Goal: Task Accomplishment & Management: Use online tool/utility

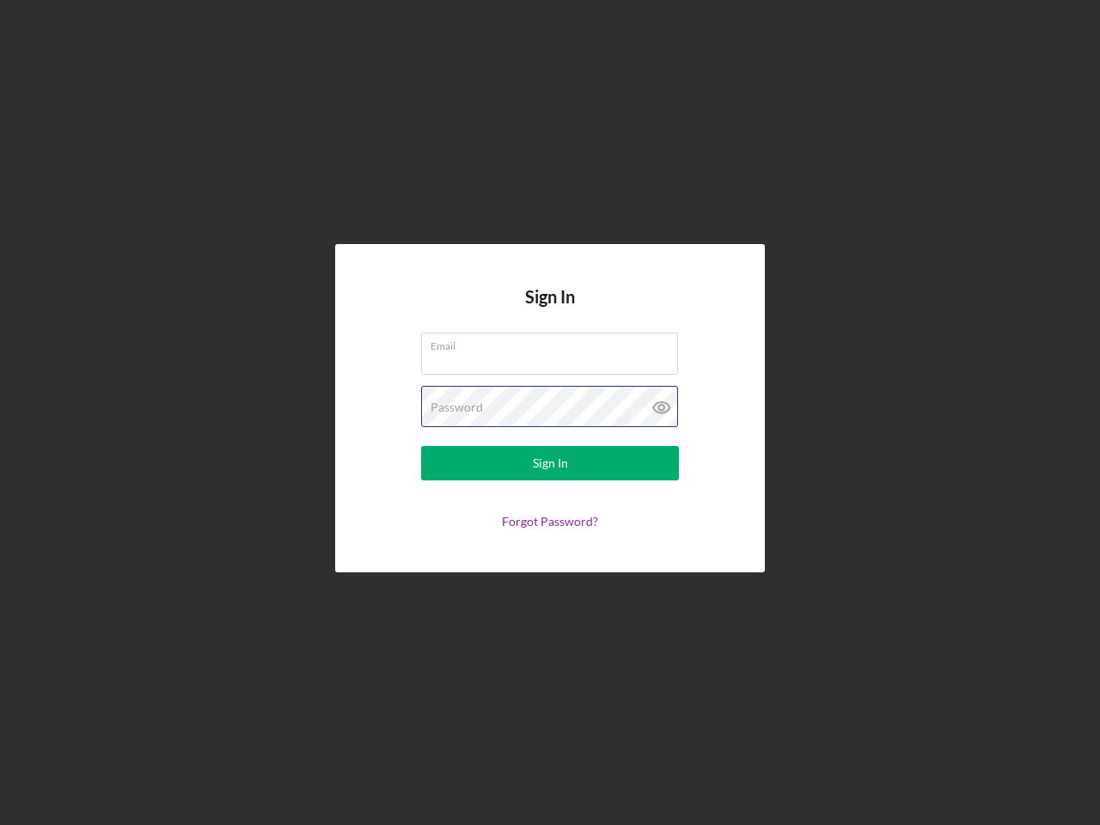
click at [550, 413] on div "Password" at bounding box center [550, 407] width 258 height 43
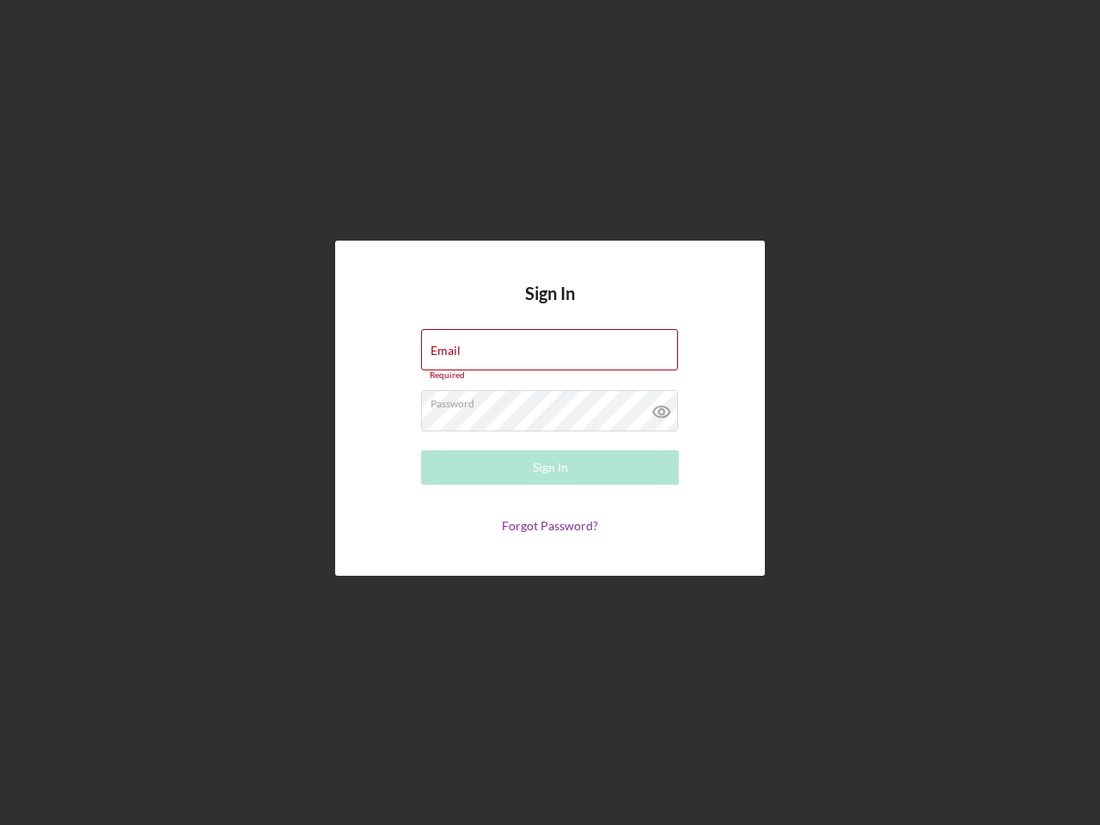
click at [662, 407] on icon at bounding box center [661, 411] width 43 height 43
